Goal: Transaction & Acquisition: Purchase product/service

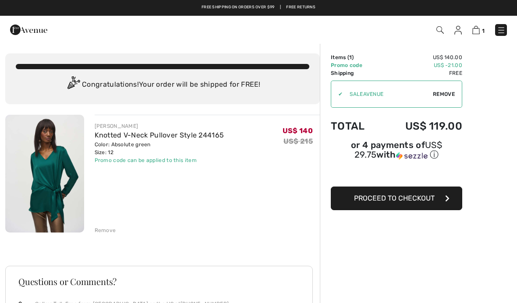
click at [448, 206] on button "Proceed to Checkout" at bounding box center [397, 199] width 132 height 24
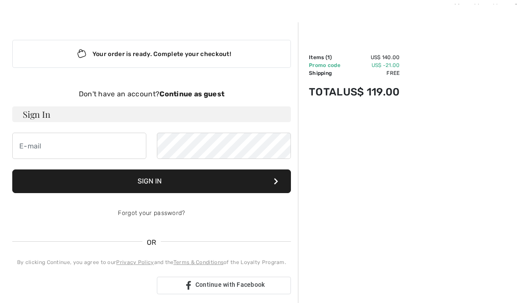
scroll to position [21, 0]
click at [106, 144] on input "email" at bounding box center [79, 146] width 134 height 26
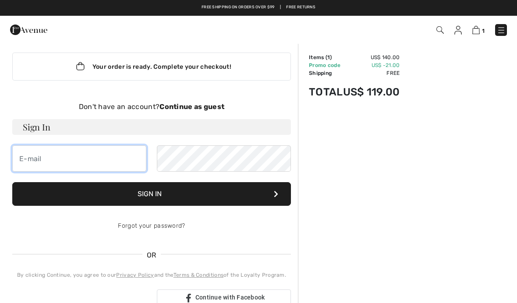
scroll to position [0, 0]
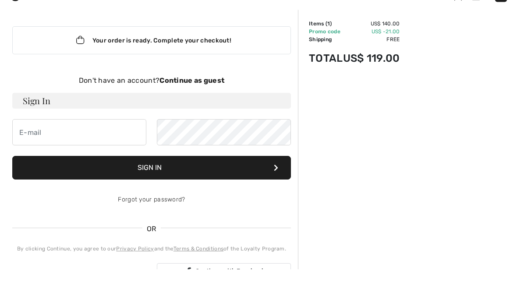
click at [203, 110] on strong "Continue as guest" at bounding box center [192, 114] width 65 height 8
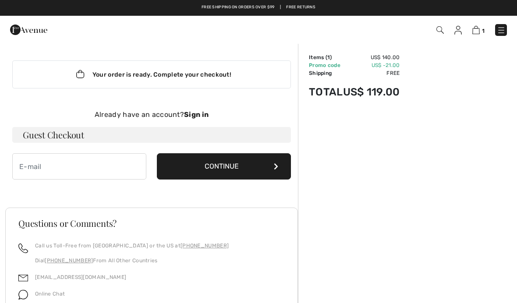
click at [74, 135] on h3 "Guest Checkout" at bounding box center [151, 135] width 279 height 16
click at [71, 138] on h3 "Guest Checkout" at bounding box center [151, 135] width 279 height 16
click at [99, 166] on input "email" at bounding box center [79, 166] width 134 height 26
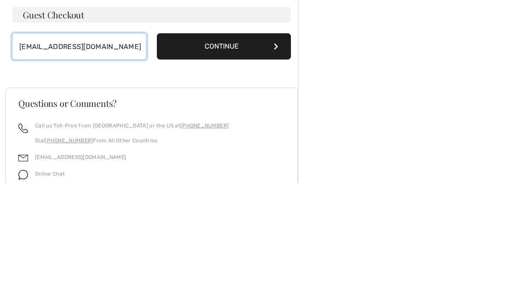
type input "[EMAIL_ADDRESS][DOMAIN_NAME]"
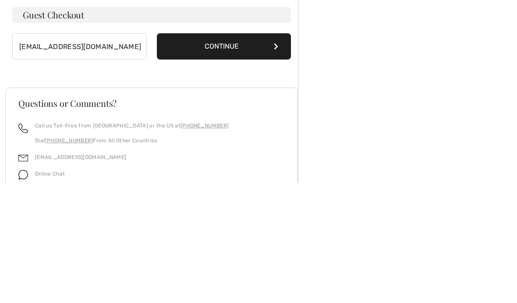
click at [279, 153] on button "Continue" at bounding box center [224, 166] width 134 height 26
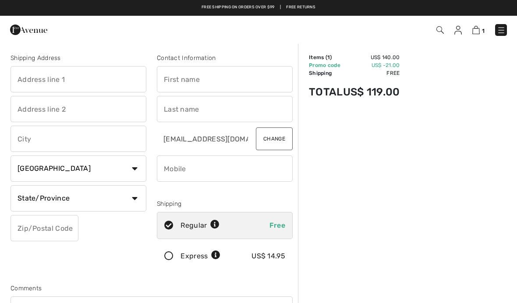
click at [105, 79] on input "text" at bounding box center [79, 79] width 136 height 26
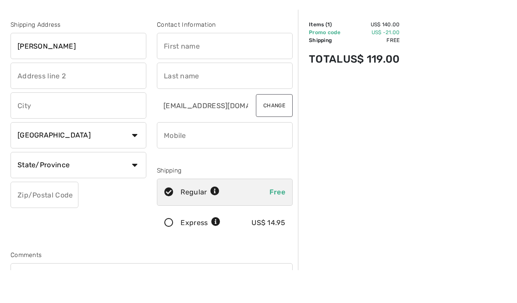
click at [211, 66] on input "text" at bounding box center [225, 79] width 136 height 26
click at [60, 66] on input "Wendy" at bounding box center [79, 79] width 136 height 26
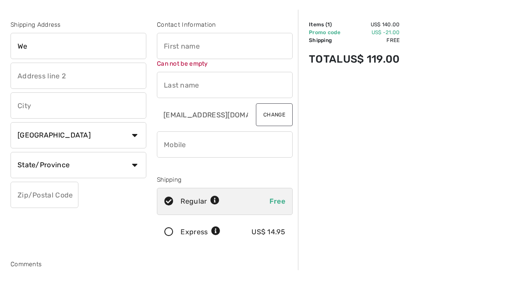
type input "W"
type input "3811 Turtle Creek"
click at [109, 96] on input "text" at bounding box center [79, 109] width 136 height 26
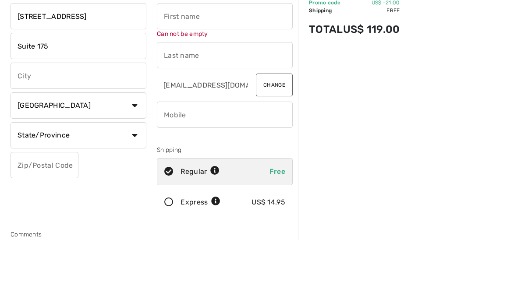
type input "Suite 175"
click at [105, 66] on input "3811 Turtle Creek" at bounding box center [79, 79] width 136 height 26
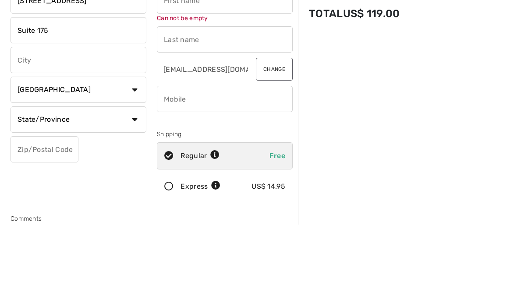
type input "[STREET_ADDRESS]"
click at [115, 126] on input "text" at bounding box center [79, 139] width 136 height 26
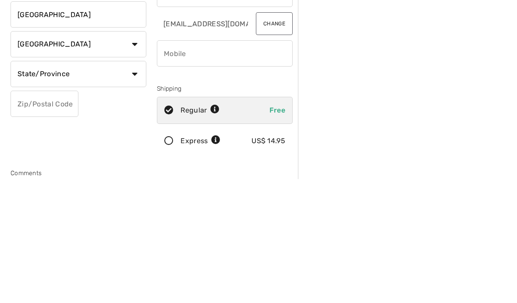
type input "[GEOGRAPHIC_DATA]"
click at [136, 156] on select "Country Canada United States Afghanistan Aland Islands Albania Algeria American…" at bounding box center [79, 169] width 136 height 26
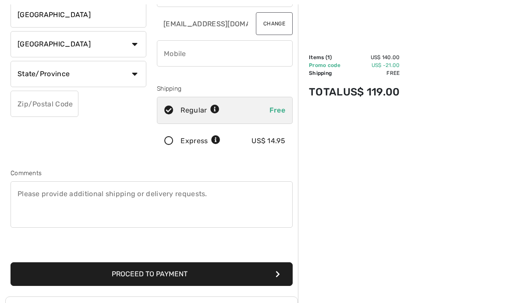
select select "US"
click at [137, 75] on select "State/Province Alabama Alaska American Samoa Arizona Arkansas California Colora…" at bounding box center [79, 74] width 136 height 26
select select "TX"
click at [62, 103] on input "text" at bounding box center [45, 104] width 68 height 26
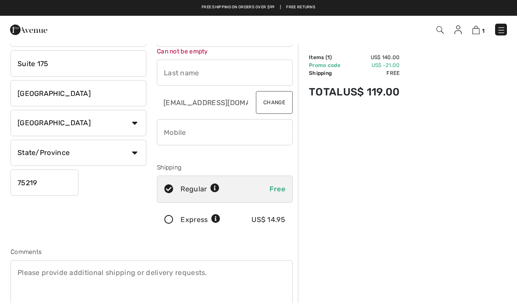
scroll to position [45, 0]
type input "75219"
click at [240, 75] on input "text" at bounding box center [225, 73] width 136 height 26
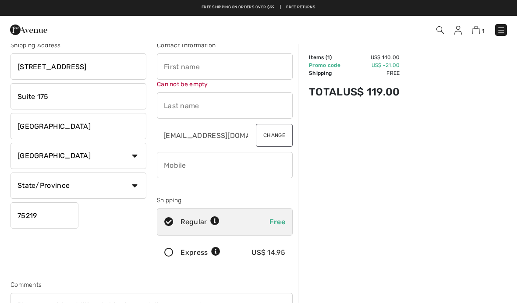
scroll to position [0, 0]
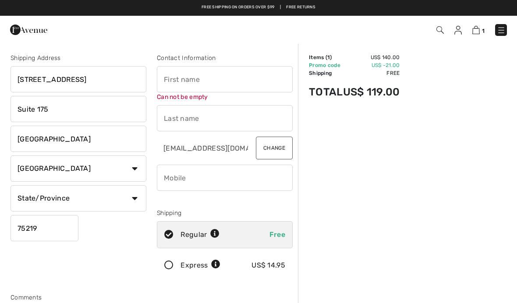
click at [232, 75] on input "text" at bounding box center [225, 79] width 136 height 26
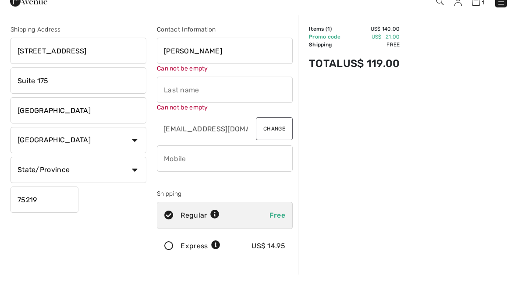
type input "Wendy"
click at [225, 105] on input "text" at bounding box center [225, 118] width 136 height 26
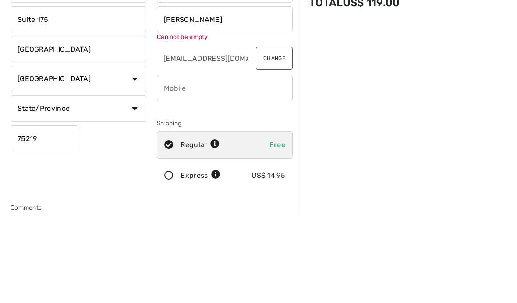
type input "[PERSON_NAME]"
click at [233, 165] on input "phone" at bounding box center [225, 178] width 136 height 26
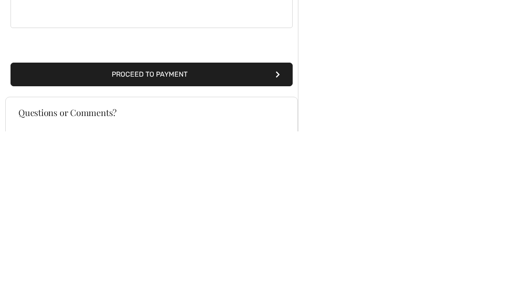
scroll to position [157, 0]
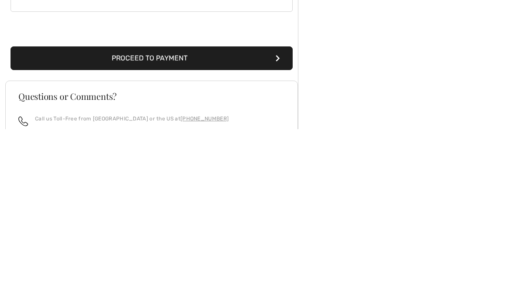
type input "2142326419"
click at [282, 221] on button "Proceed to Payment" at bounding box center [152, 233] width 282 height 24
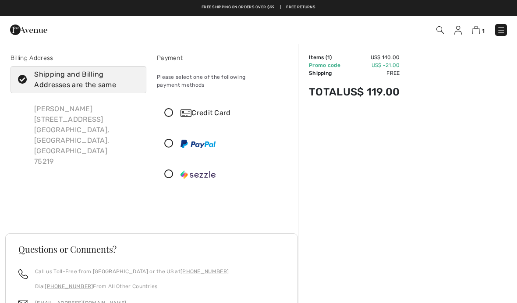
click at [26, 82] on icon at bounding box center [22, 79] width 23 height 9
click at [133, 82] on input "Shipping and Billing Addresses are the same" at bounding box center [136, 80] width 6 height 26
checkbox input "false"
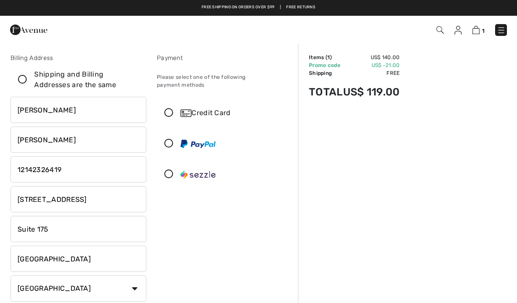
click at [171, 109] on icon at bounding box center [168, 113] width 23 height 9
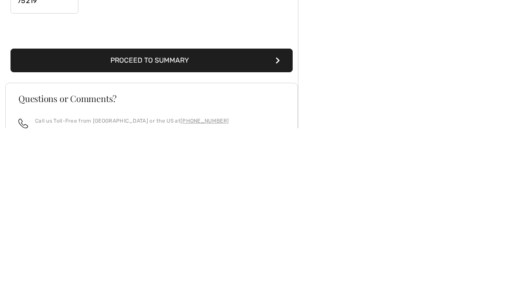
scroll to position [183, 0]
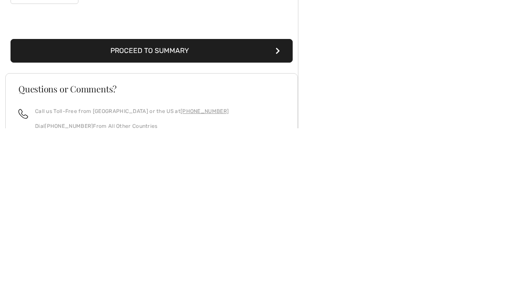
click at [279, 214] on button "Proceed to Summary" at bounding box center [152, 226] width 282 height 24
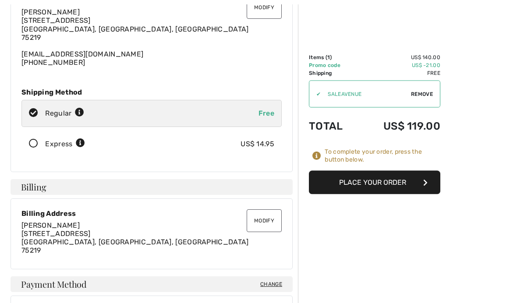
scroll to position [85, 0]
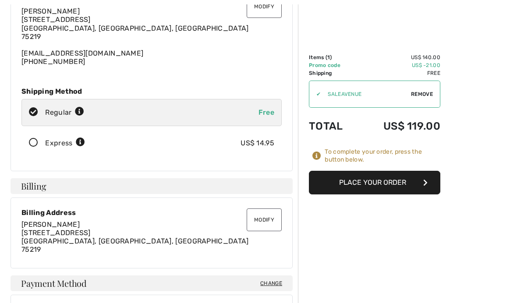
click at [263, 224] on button "Modify" at bounding box center [264, 220] width 35 height 23
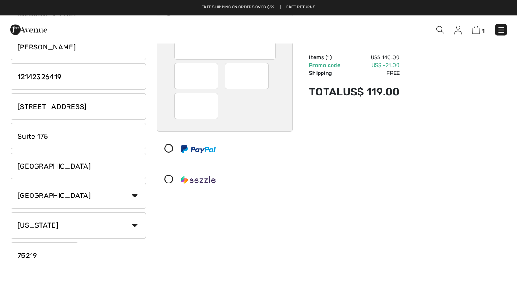
scroll to position [92, 0]
click at [114, 109] on input "[STREET_ADDRESS]" at bounding box center [79, 107] width 136 height 26
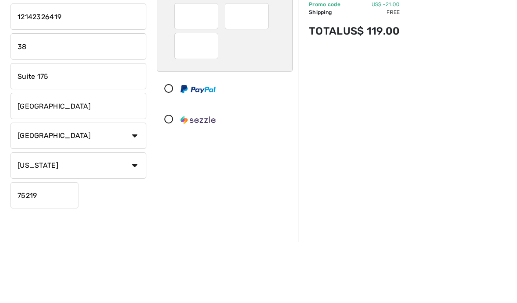
type input "3"
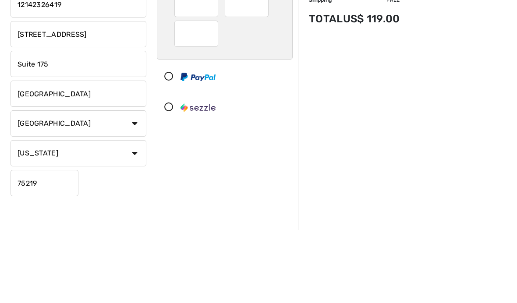
type input "[STREET_ADDRESS]"
click at [85, 124] on input "Suite 175" at bounding box center [79, 137] width 136 height 26
type input "S"
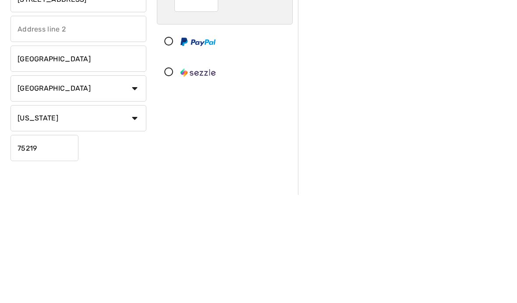
click at [65, 154] on input "Dallas" at bounding box center [79, 167] width 136 height 26
type input "D"
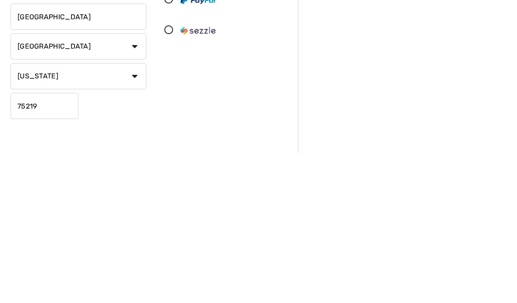
type input "Grand Prairie"
click at [61, 243] on input "75219" at bounding box center [45, 256] width 68 height 26
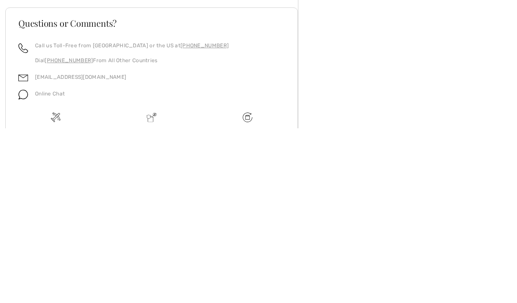
scroll to position [249, 0]
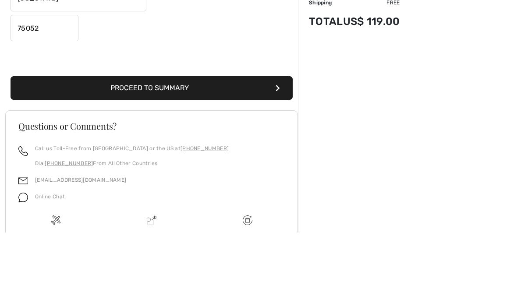
type input "75052"
click at [281, 147] on button "Proceed to Summary" at bounding box center [152, 159] width 282 height 24
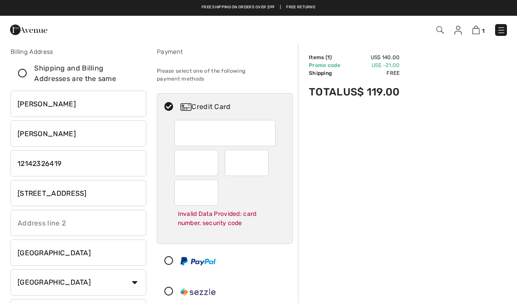
scroll to position [1, 0]
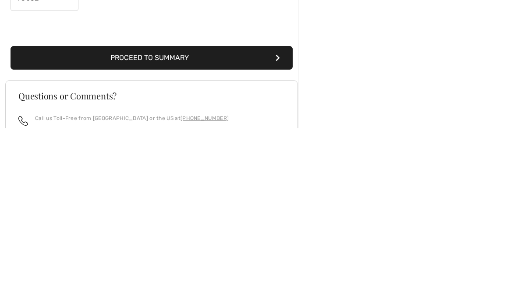
click at [279, 229] on icon "submit" at bounding box center [278, 232] width 4 height 7
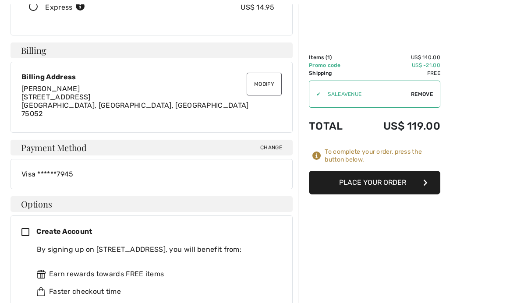
scroll to position [228, 0]
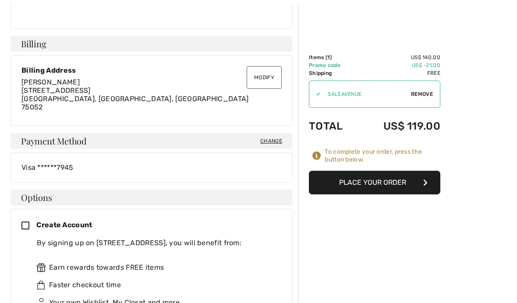
click at [271, 139] on span "Change" at bounding box center [271, 141] width 22 height 8
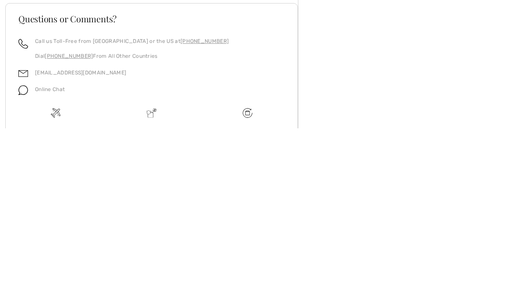
scroll to position [256, 0]
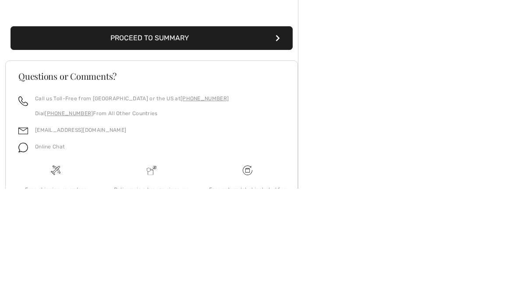
click at [281, 141] on button "Proceed to Summary" at bounding box center [152, 153] width 282 height 24
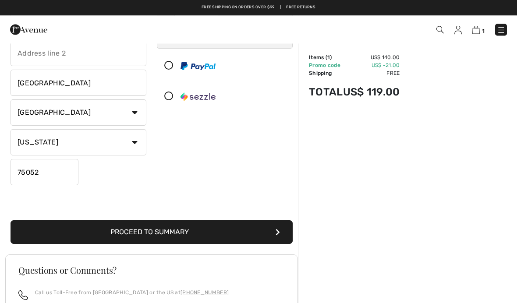
scroll to position [141, 0]
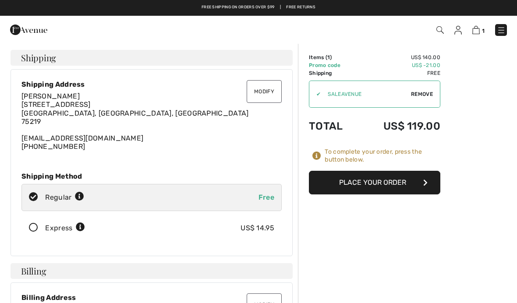
click at [424, 182] on icon "button" at bounding box center [426, 182] width 4 height 7
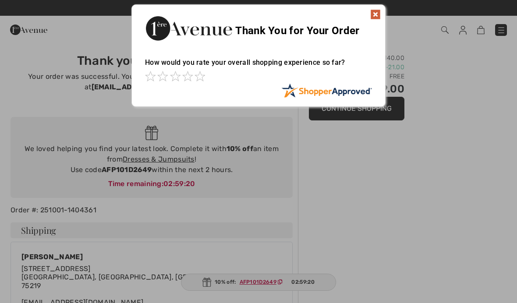
click at [378, 14] on img at bounding box center [375, 14] width 11 height 11
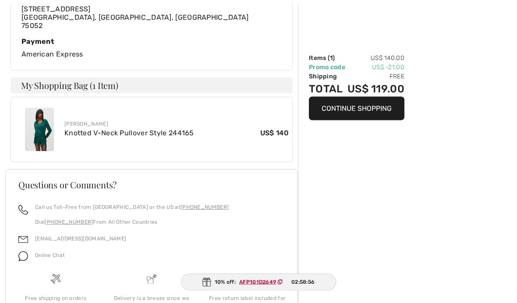
scroll to position [427, 0]
